Goal: Task Accomplishment & Management: Manage account settings

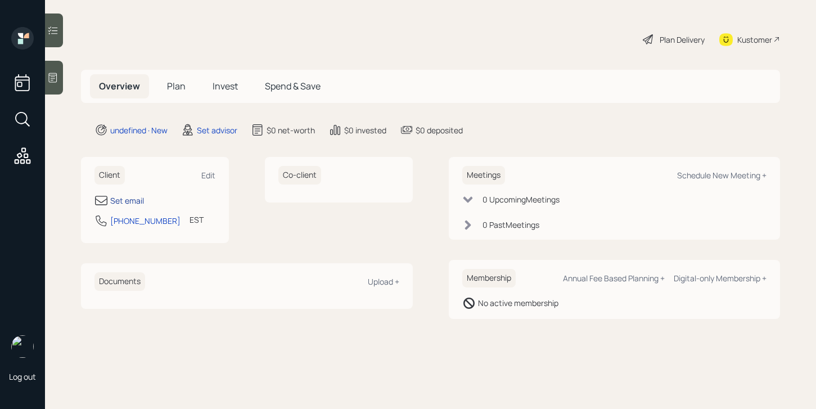
click at [132, 206] on div "Set email" at bounding box center [127, 200] width 34 height 12
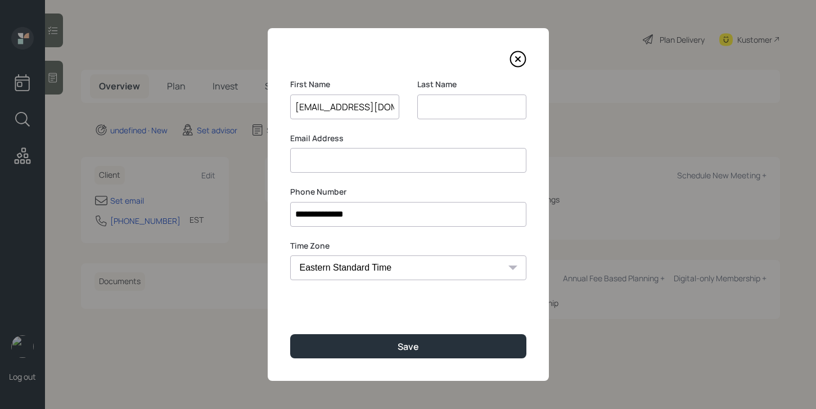
type input "[EMAIL_ADDRESS][DOMAIN_NAME]"
click at [325, 112] on input "[EMAIL_ADDRESS][DOMAIN_NAME]" at bounding box center [344, 106] width 109 height 25
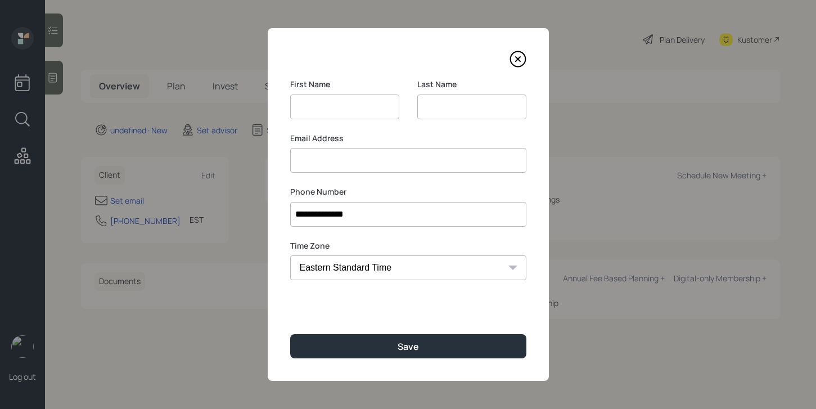
scroll to position [0, 0]
click at [354, 155] on div "Email Address" at bounding box center [408, 153] width 236 height 40
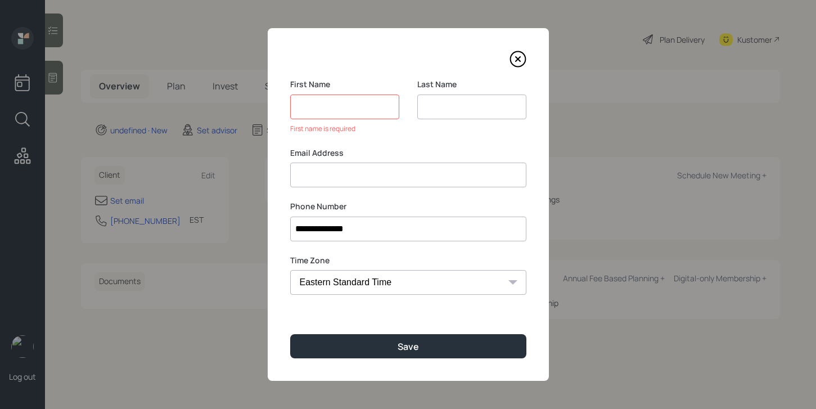
paste input "[EMAIL_ADDRESS][DOMAIN_NAME]"
type input "[EMAIL_ADDRESS][DOMAIN_NAME]"
click at [342, 101] on input at bounding box center [344, 106] width 109 height 25
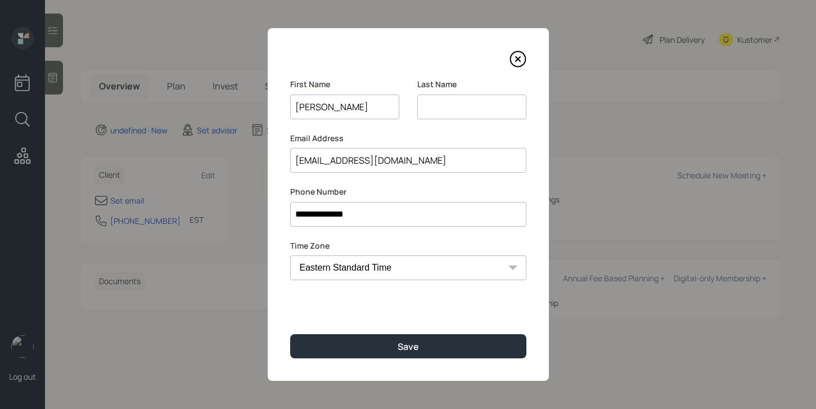
type input "[PERSON_NAME]"
click at [441, 108] on input at bounding box center [471, 106] width 109 height 25
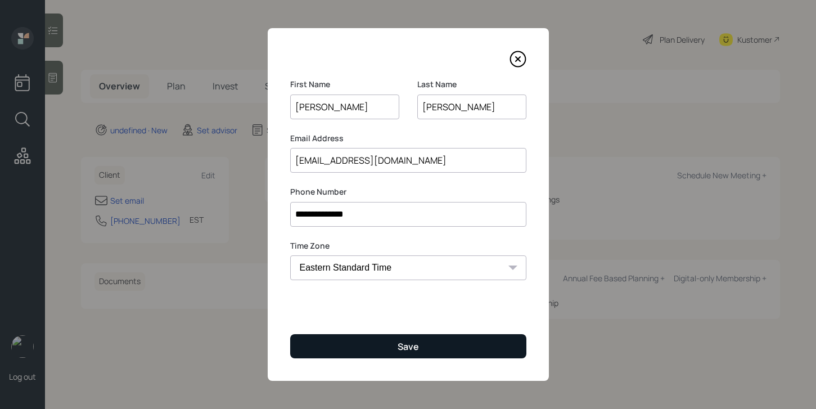
type input "[PERSON_NAME]"
click at [349, 350] on button "Save" at bounding box center [408, 346] width 236 height 24
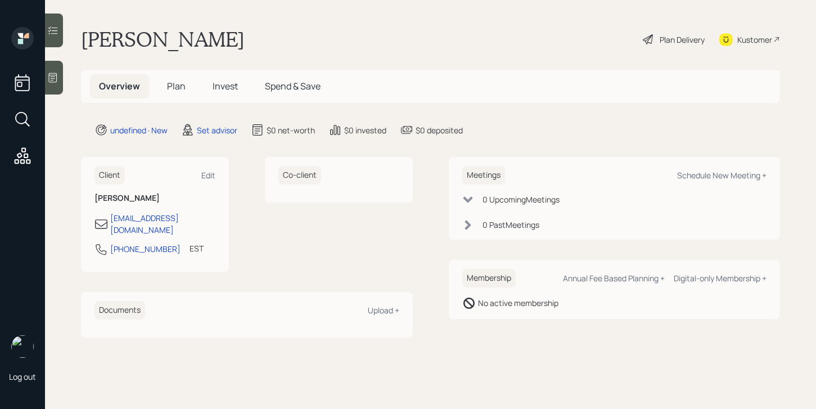
click at [733, 37] on div "Kustomer" at bounding box center [749, 39] width 61 height 25
click at [56, 68] on div at bounding box center [54, 78] width 18 height 34
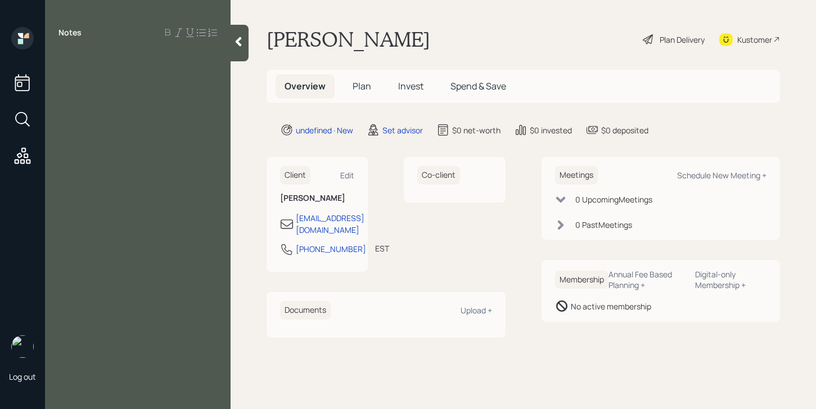
click at [236, 50] on div at bounding box center [239, 43] width 18 height 37
